Goal: Manage account settings

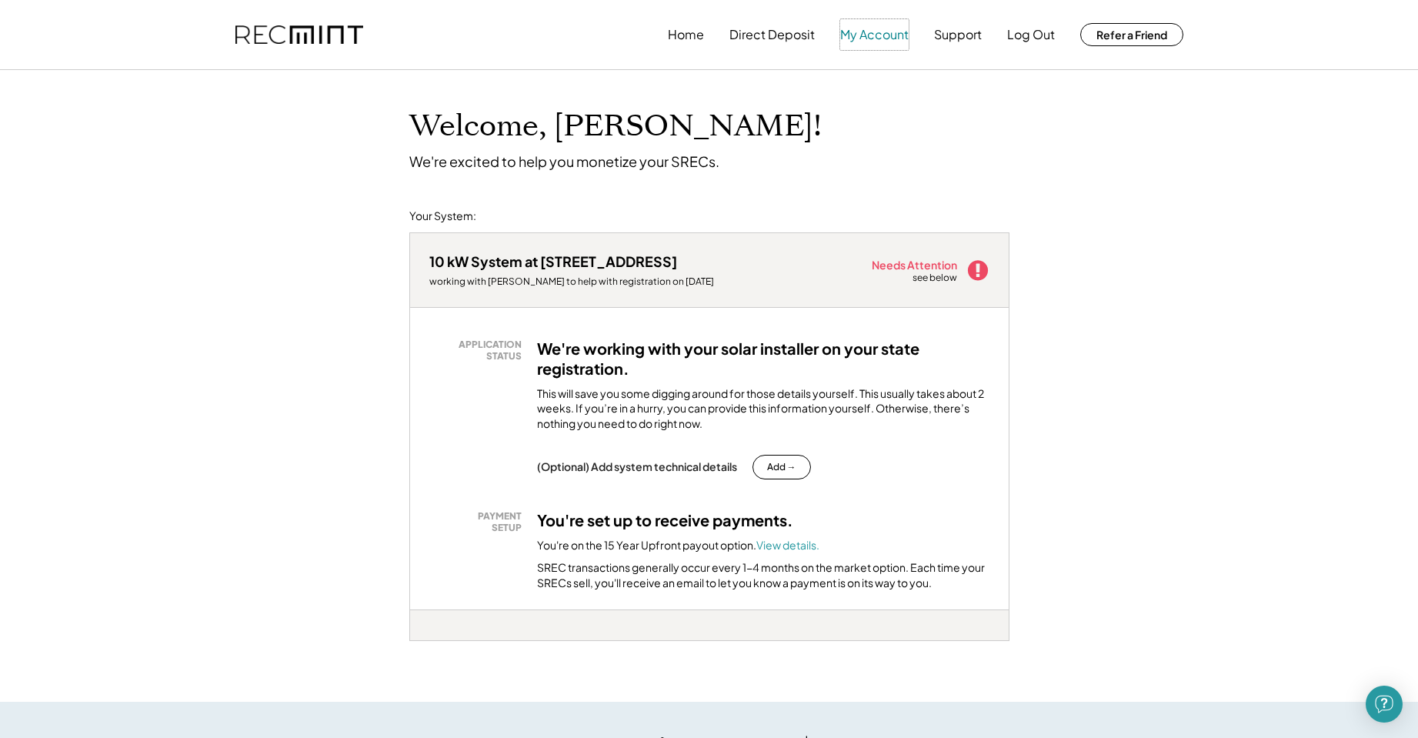
click at [882, 32] on button "My Account" at bounding box center [874, 34] width 68 height 31
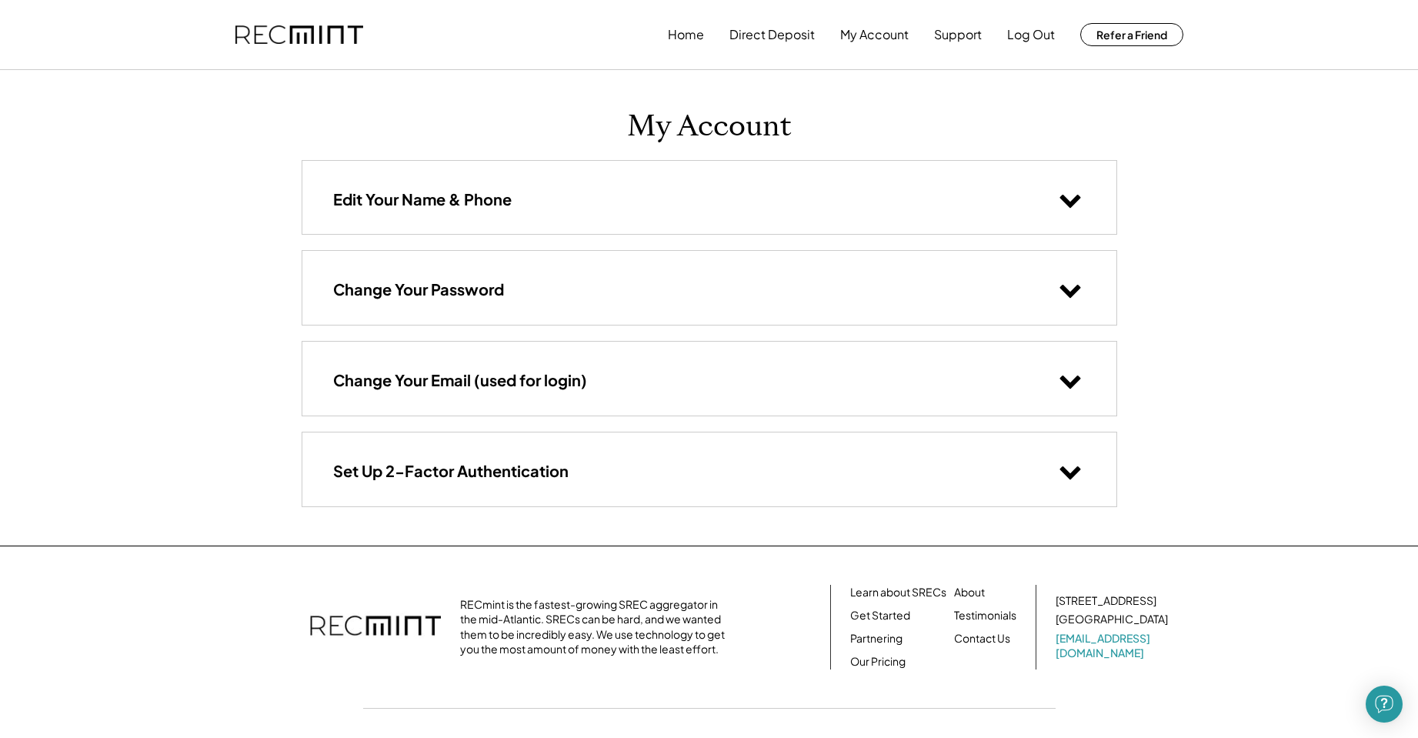
click at [575, 206] on div "Edit Your Name & Phone" at bounding box center [709, 197] width 814 height 73
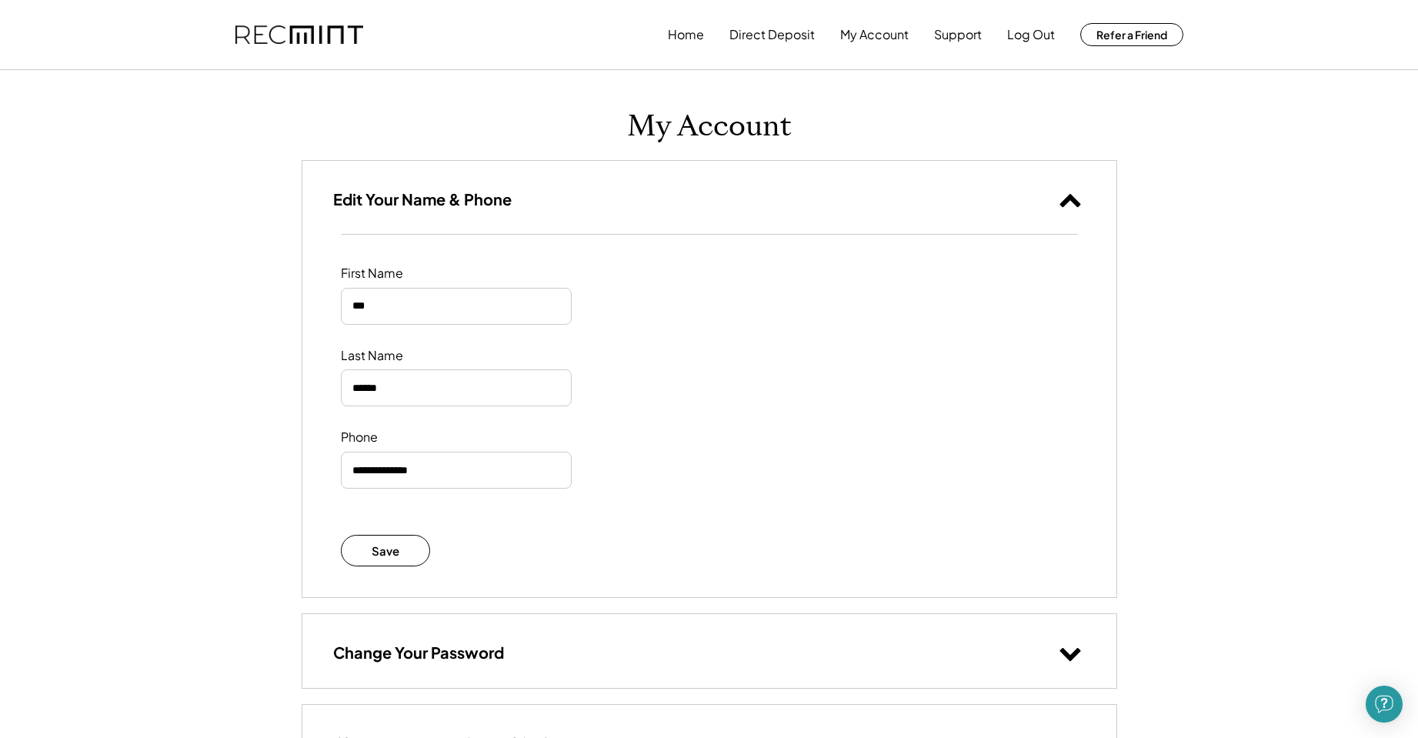
click at [564, 115] on div "My Account Edit Your Name & Phone First Name Last Name Phone Save Saved Success…" at bounding box center [709, 489] width 846 height 839
click at [691, 35] on button "Home" at bounding box center [686, 34] width 36 height 31
